Goal: Communication & Community: Answer question/provide support

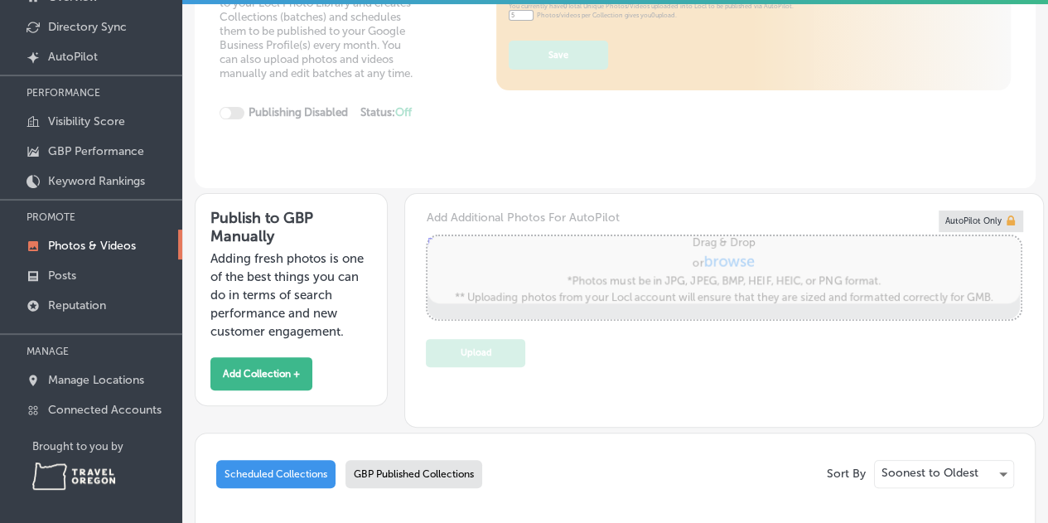
click at [84, 243] on p "Photos & Videos" at bounding box center [92, 246] width 88 height 14
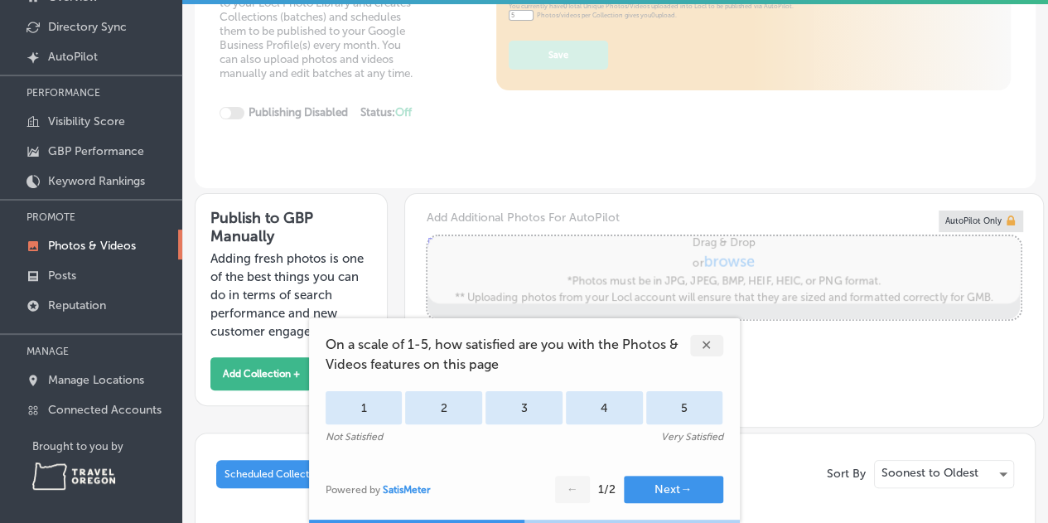
click at [707, 340] on div "✕" at bounding box center [706, 346] width 33 height 22
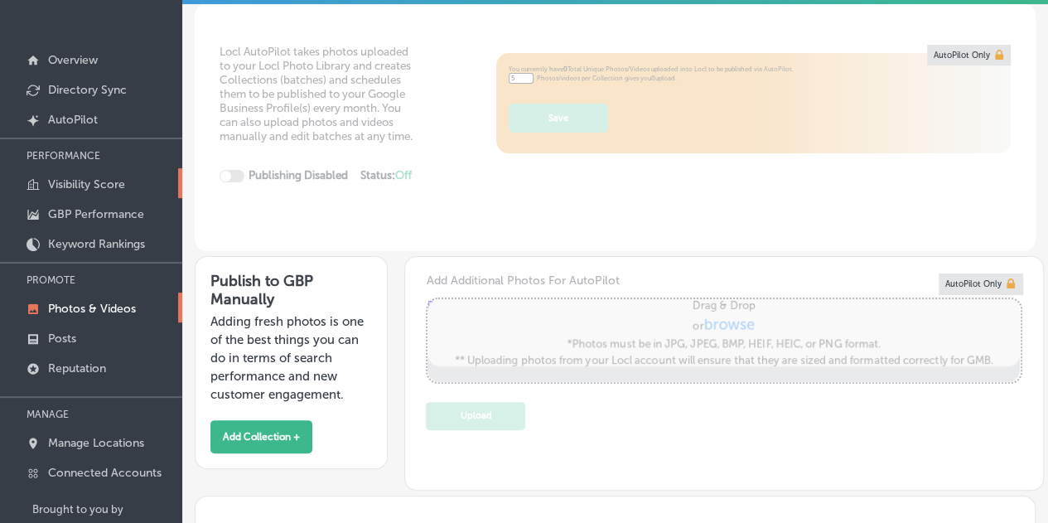
scroll to position [124, 0]
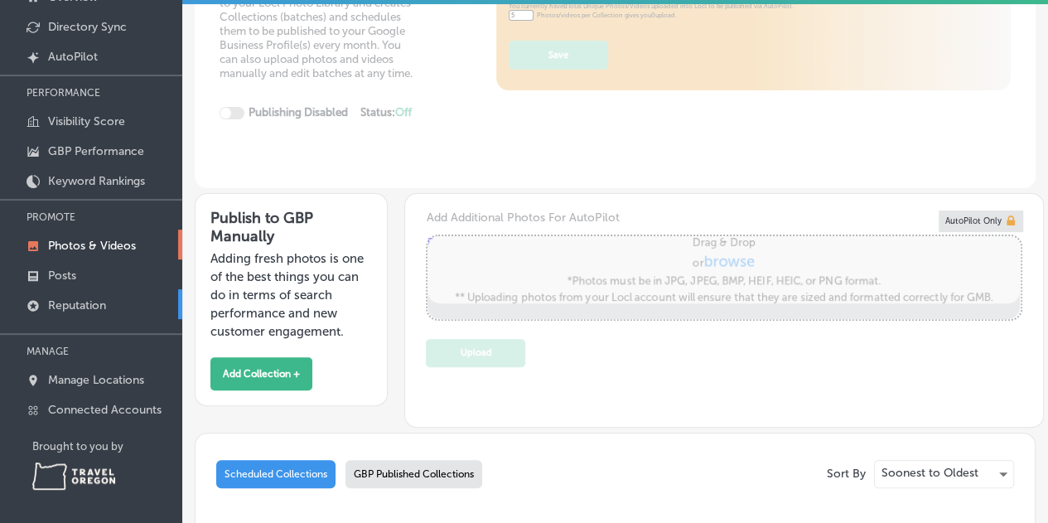
click at [89, 295] on link "Reputation" at bounding box center [91, 304] width 182 height 30
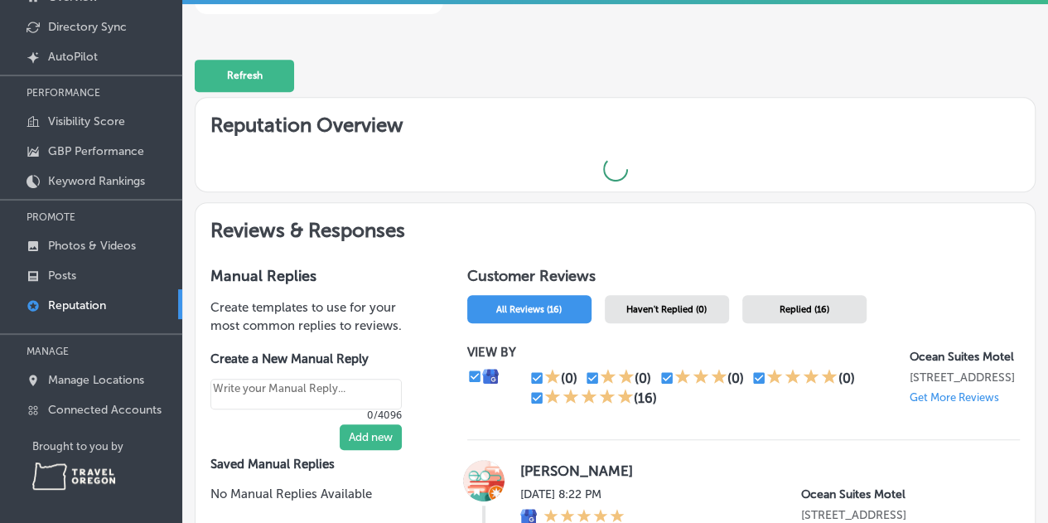
type textarea "x"
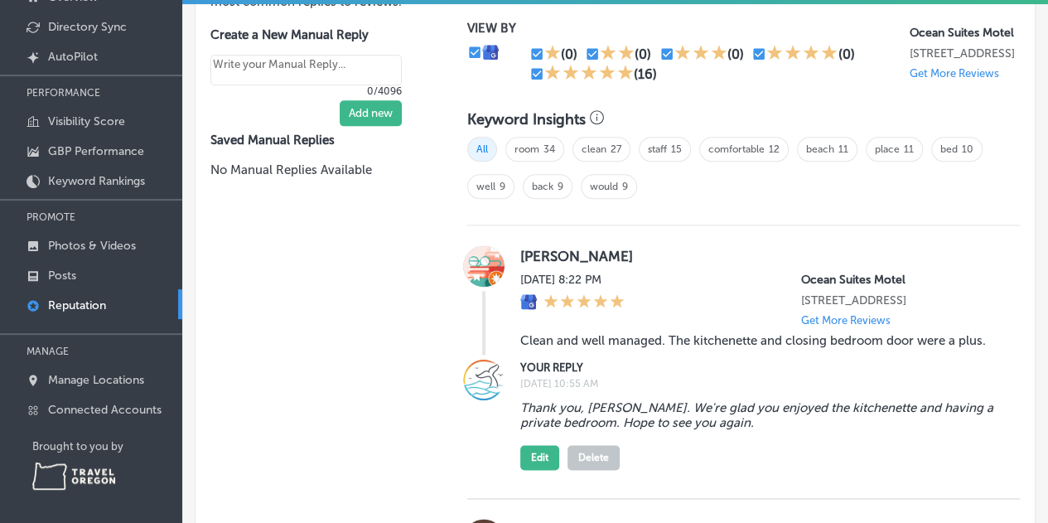
scroll to position [828, 0]
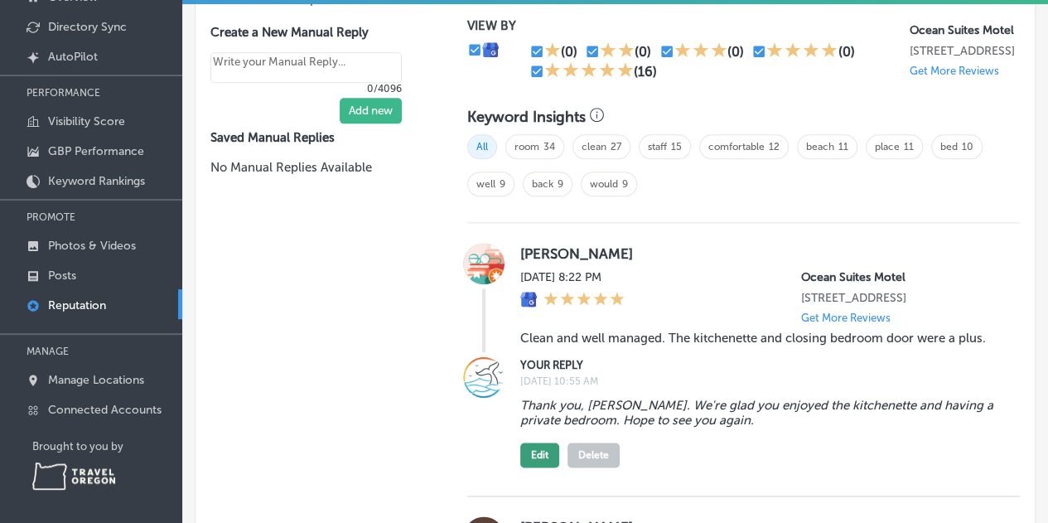
click at [532, 460] on button "Edit" at bounding box center [539, 454] width 39 height 25
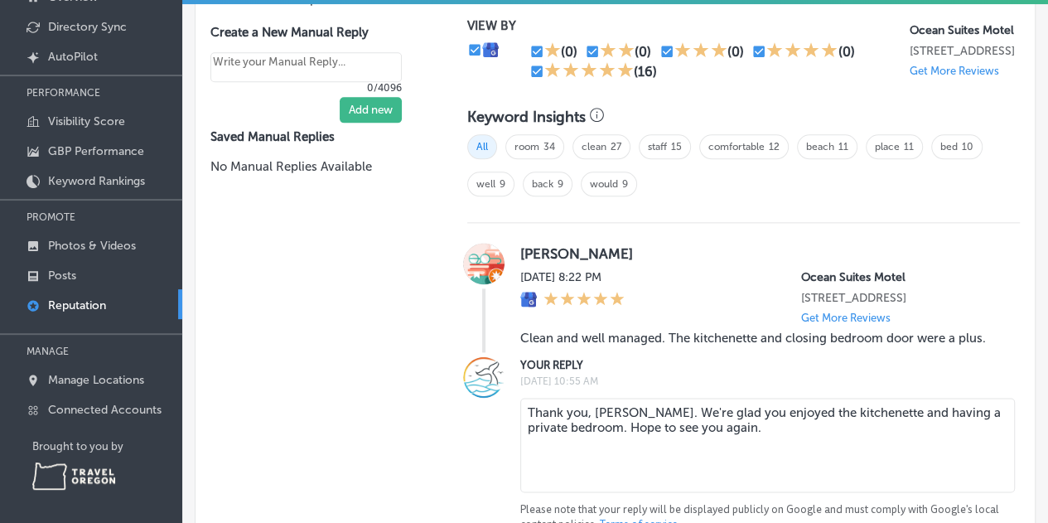
click at [842, 420] on textarea "Thank you, [PERSON_NAME]. We're glad you enjoyed the kitchenette and having a p…" at bounding box center [767, 445] width 494 height 94
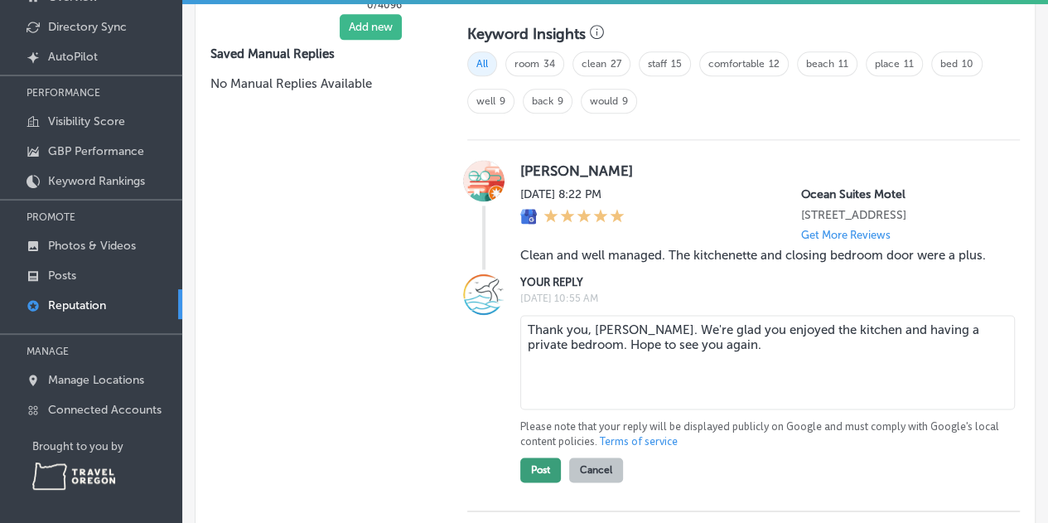
type textarea "Thank you, [PERSON_NAME]. We're glad you enjoyed the kitchen and having a priva…"
click at [532, 476] on button "Post" at bounding box center [540, 469] width 41 height 25
type textarea "x"
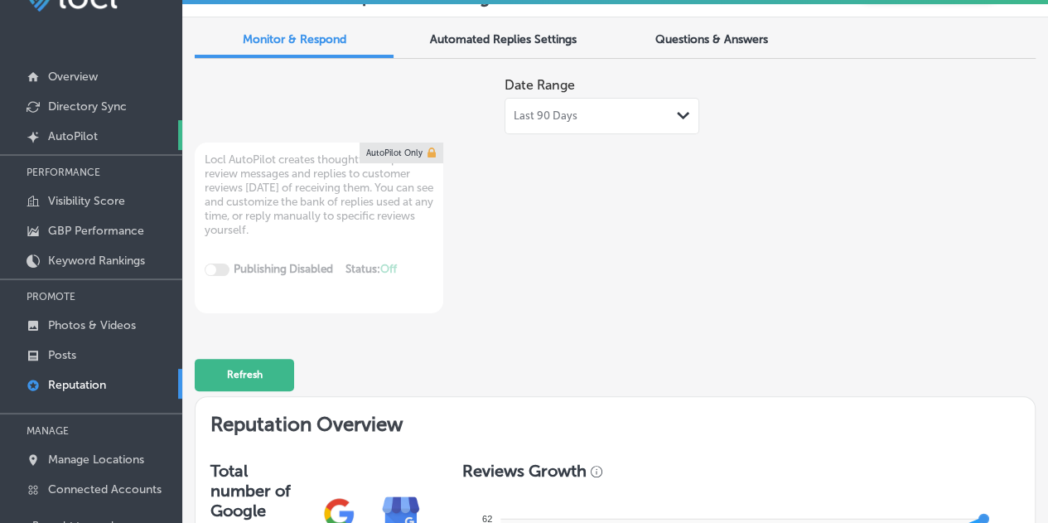
scroll to position [0, 0]
